Goal: Task Accomplishment & Management: Use online tool/utility

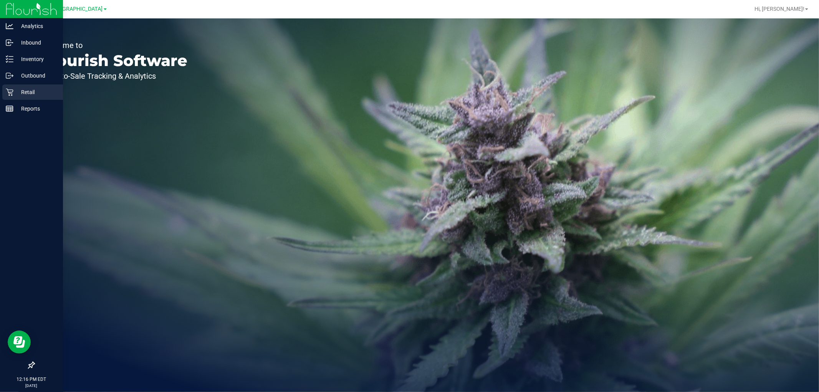
click at [21, 91] on p "Retail" at bounding box center [36, 92] width 46 height 9
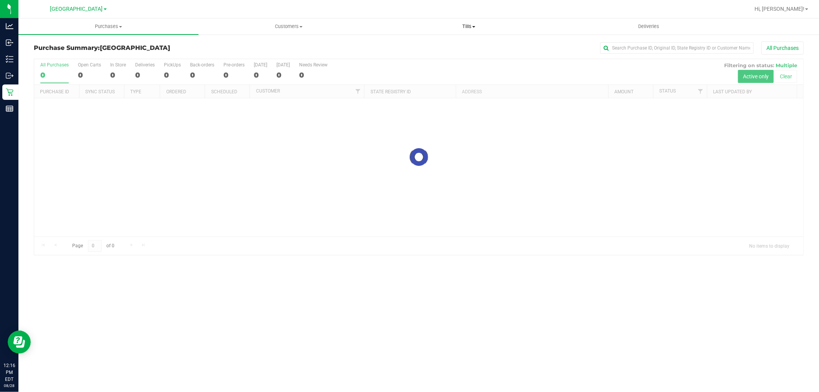
click at [471, 27] on span "Tills" at bounding box center [468, 26] width 179 height 7
click at [421, 46] on span "Manage tills" at bounding box center [405, 46] width 52 height 7
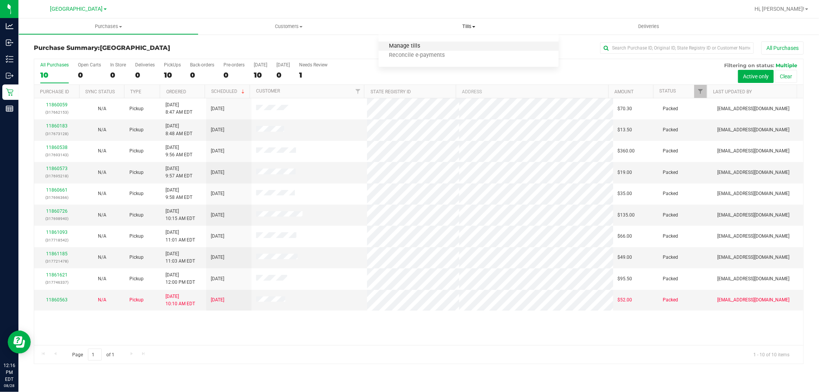
click at [408, 43] on span "Manage tills" at bounding box center [405, 46] width 52 height 7
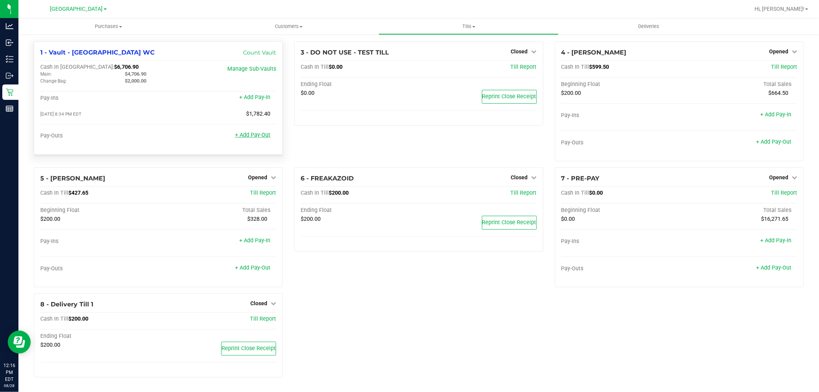
click at [259, 136] on link "+ Add Pay-Out" at bounding box center [252, 135] width 35 height 7
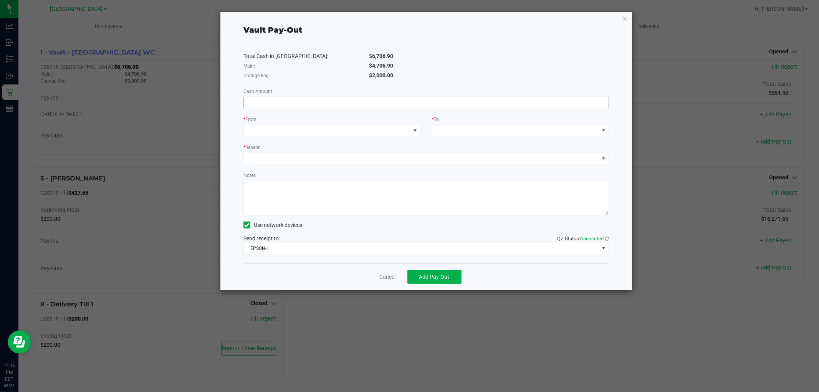
click at [318, 104] on input at bounding box center [426, 102] width 365 height 11
type input "$4,706.90"
click at [360, 133] on span at bounding box center [327, 130] width 167 height 11
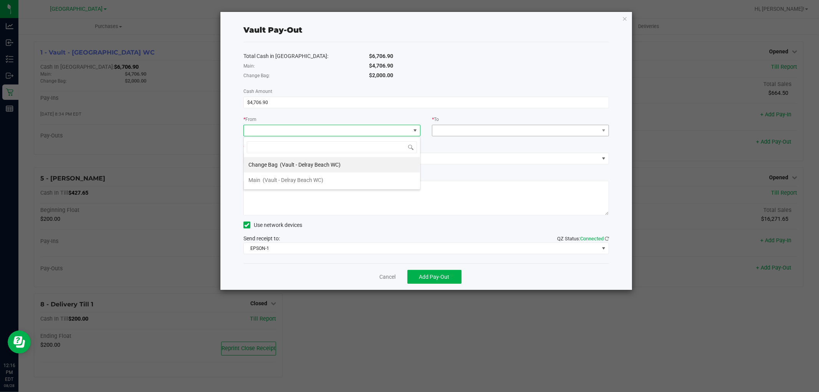
drag, startPoint x: 297, startPoint y: 178, endPoint x: 604, endPoint y: 126, distance: 312.1
click at [298, 178] on span "(Vault - Delray Beach WC)" at bounding box center [293, 180] width 61 height 6
click at [566, 127] on span at bounding box center [516, 130] width 167 height 11
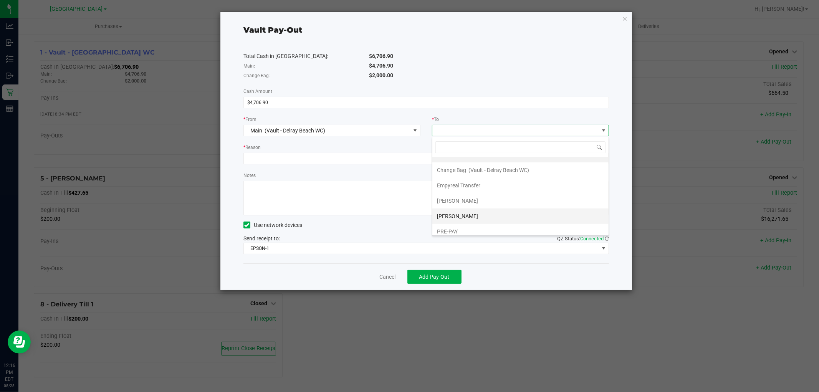
scroll to position [16, 0]
click at [469, 182] on span "Empyreal Transfer" at bounding box center [458, 180] width 43 height 6
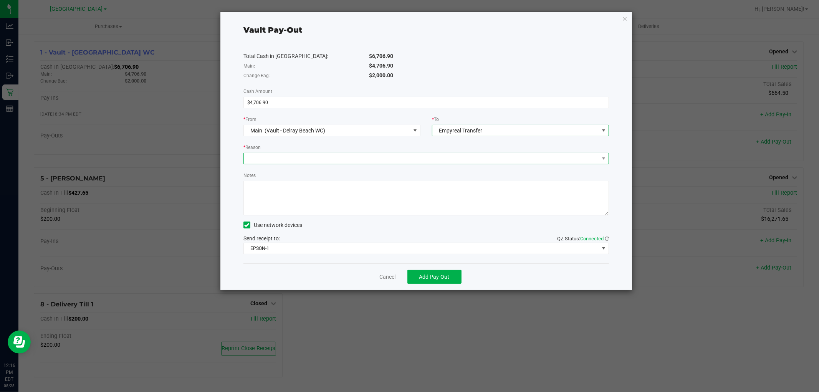
click at [343, 154] on span at bounding box center [421, 158] width 355 height 11
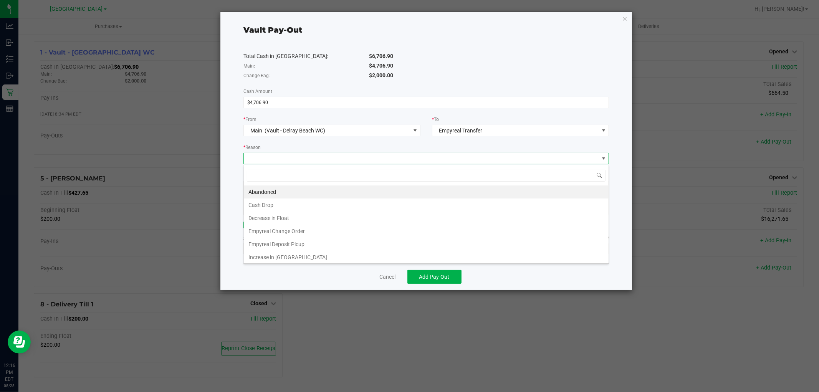
scroll to position [12, 366]
click at [284, 248] on li "Empyreal Deposit Picup" at bounding box center [426, 244] width 365 height 13
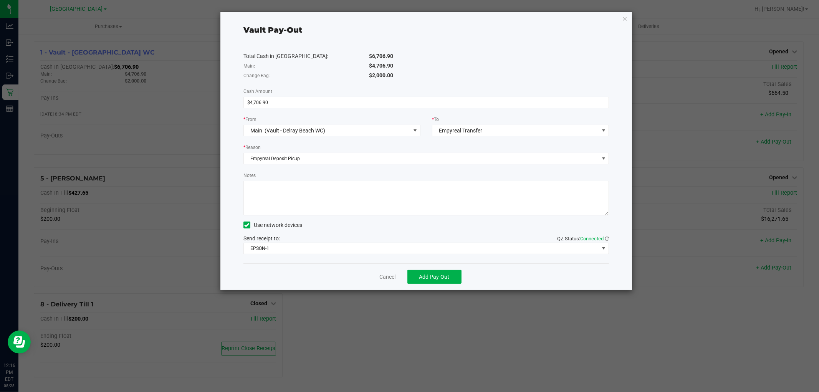
click at [287, 186] on textarea "Notes" at bounding box center [427, 198] width 366 height 35
type textarea "2 Bags Empyreal Transfer 623168 = $2052.90 623167 = $2654"
click at [361, 247] on span "EPSON-1" at bounding box center [421, 248] width 355 height 11
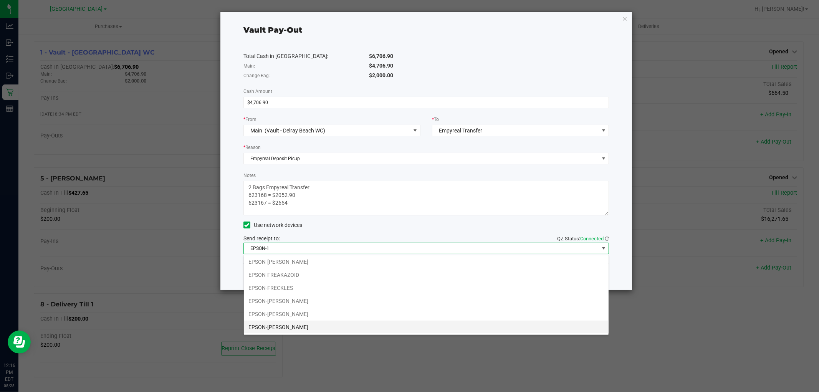
scroll to position [55, 0]
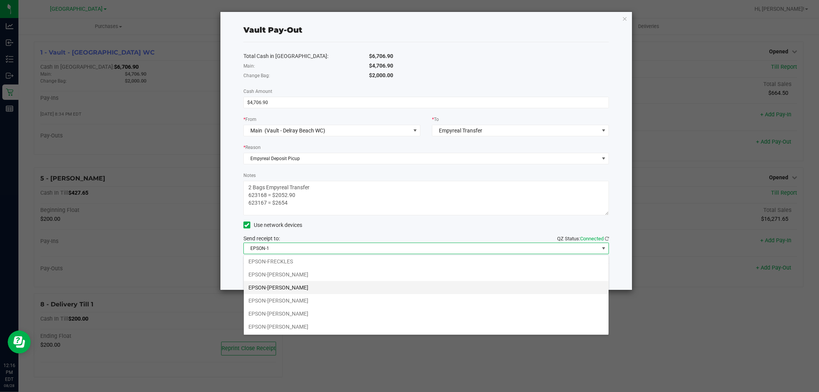
click at [292, 287] on li "EPSON-[PERSON_NAME]" at bounding box center [426, 287] width 365 height 13
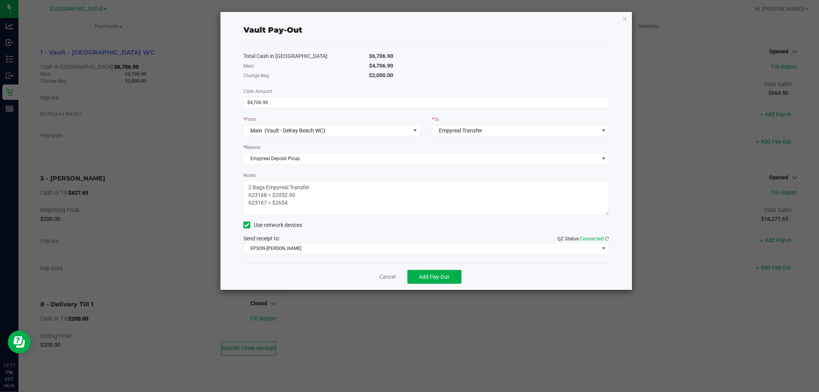
click at [350, 205] on textarea "Notes" at bounding box center [427, 198] width 366 height 35
click at [435, 276] on span "Add Pay-Out" at bounding box center [435, 277] width 30 height 6
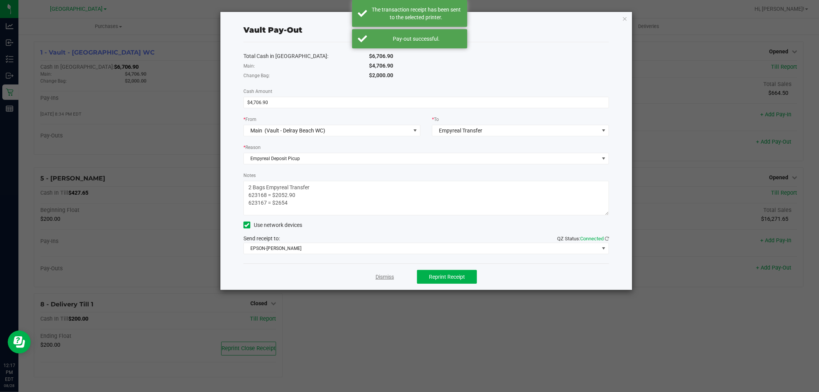
click at [386, 279] on link "Dismiss" at bounding box center [385, 277] width 18 height 8
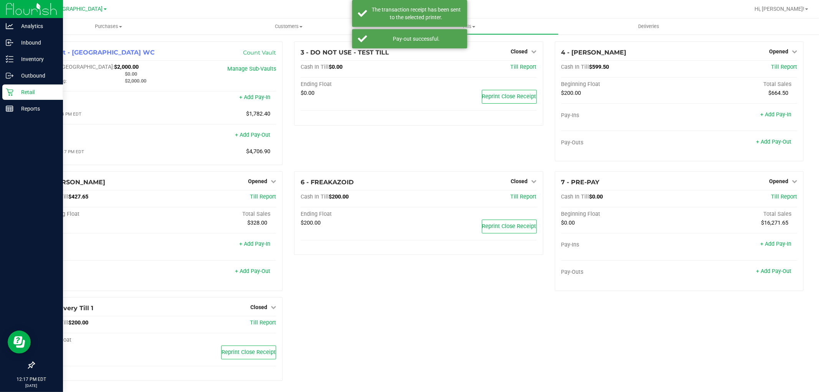
click at [25, 89] on p "Retail" at bounding box center [36, 92] width 46 height 9
